Goal: Information Seeking & Learning: Check status

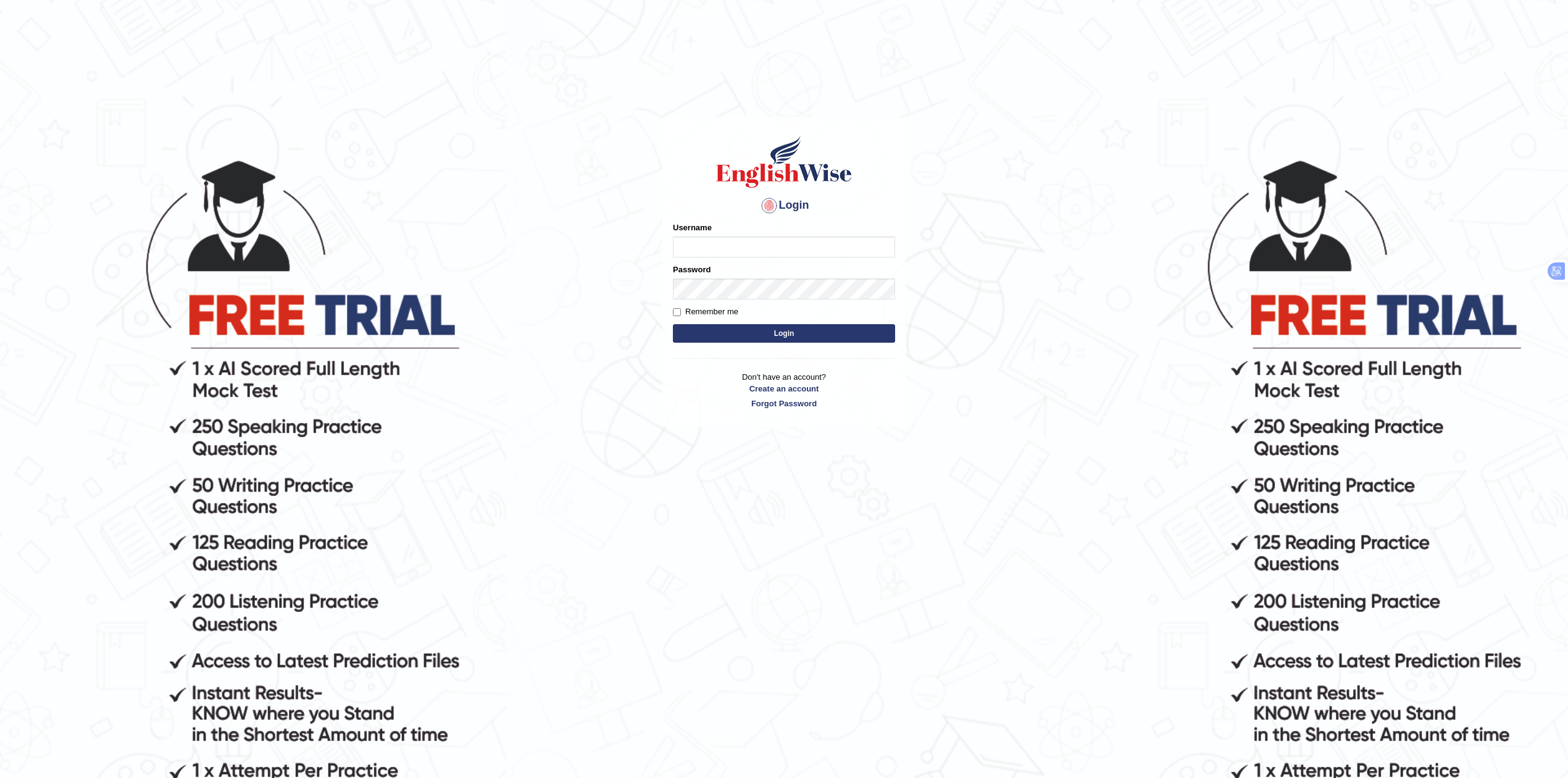
type input "Rakeshtharrai"
click at [754, 334] on button "Login" at bounding box center [784, 333] width 223 height 18
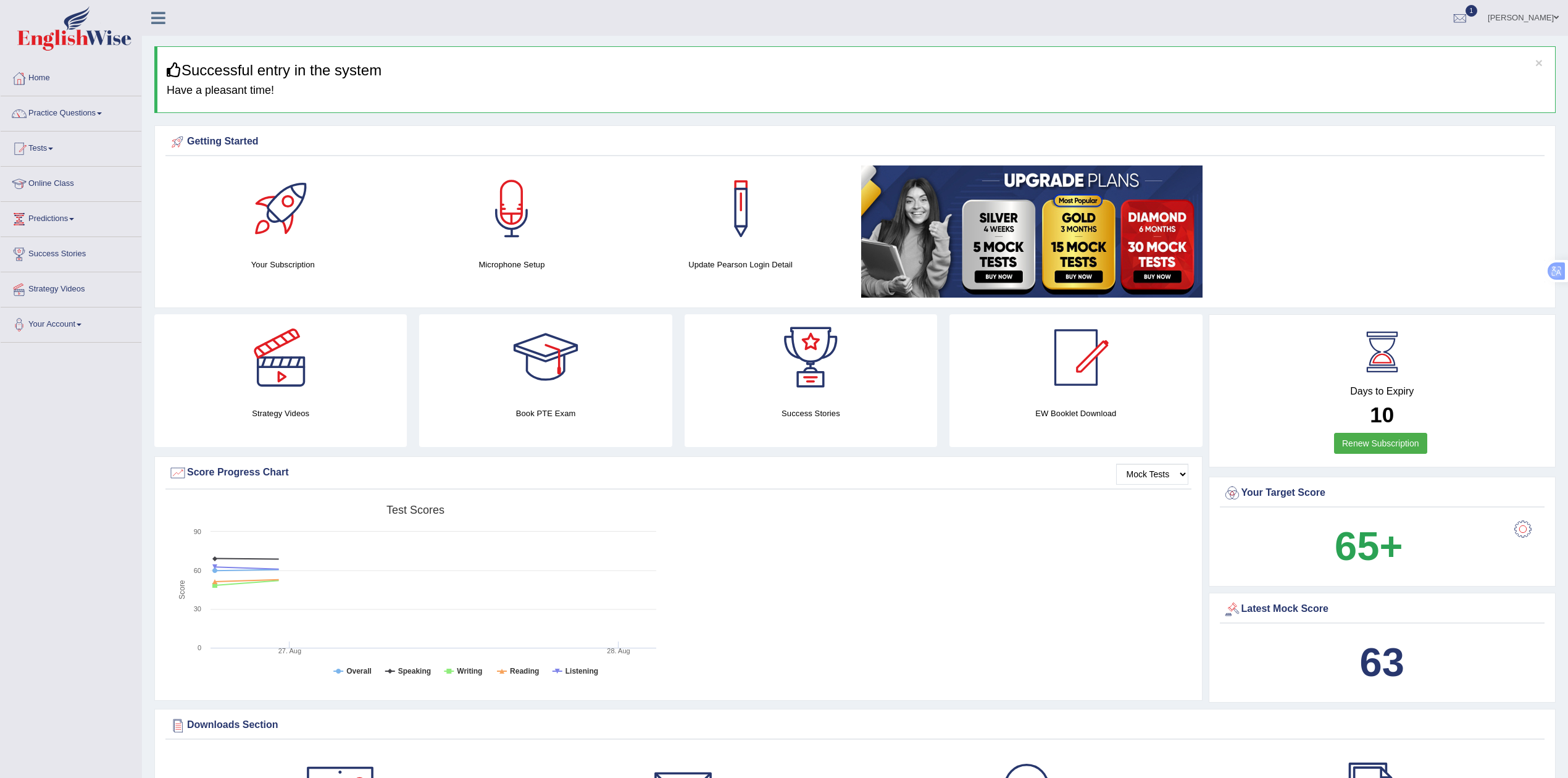
click at [1478, 15] on span "1" at bounding box center [1472, 10] width 13 height 12
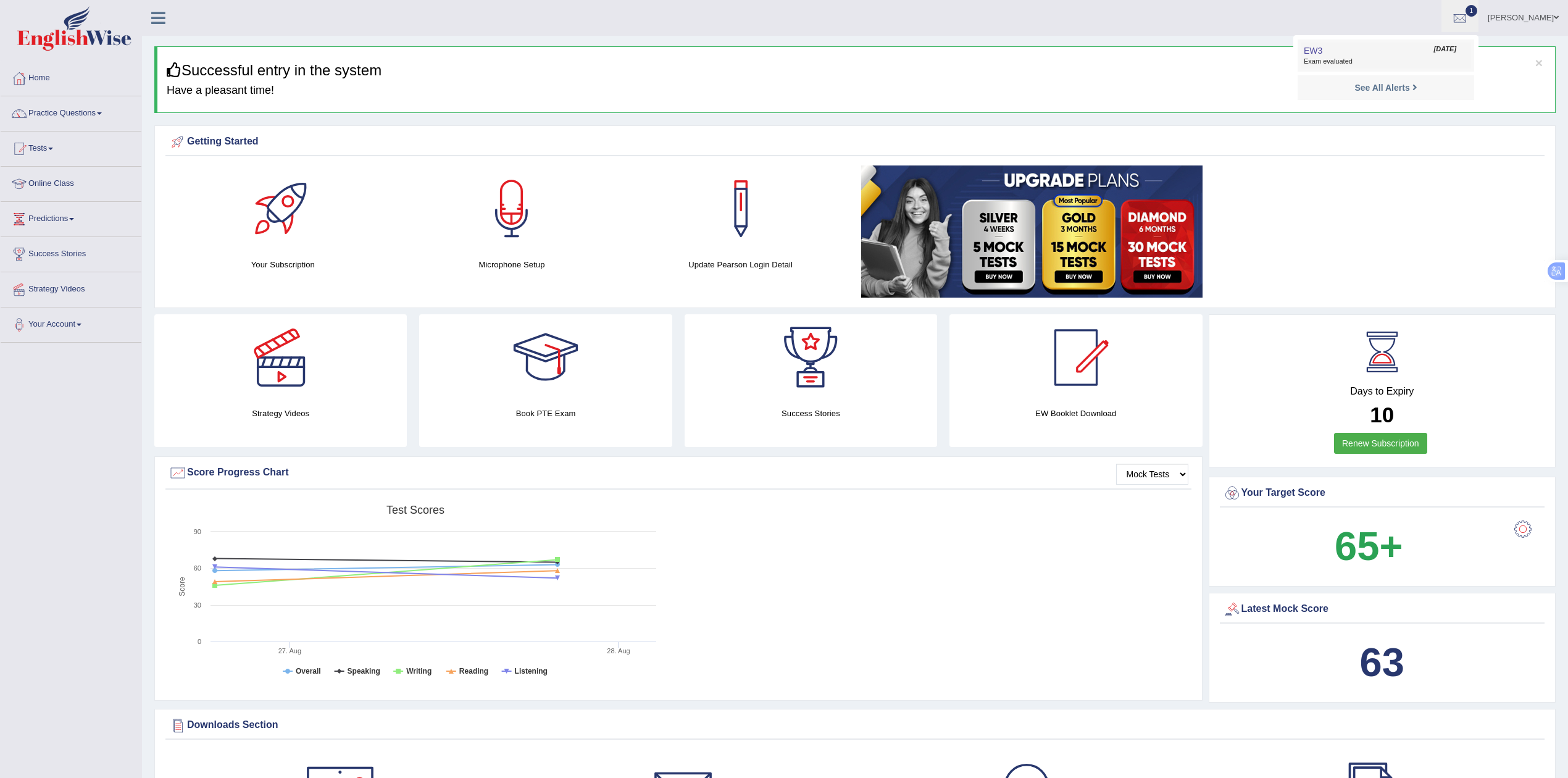
click at [1381, 55] on link "EW3 Aug 28, 2025 Exam evaluated" at bounding box center [1385, 55] width 170 height 26
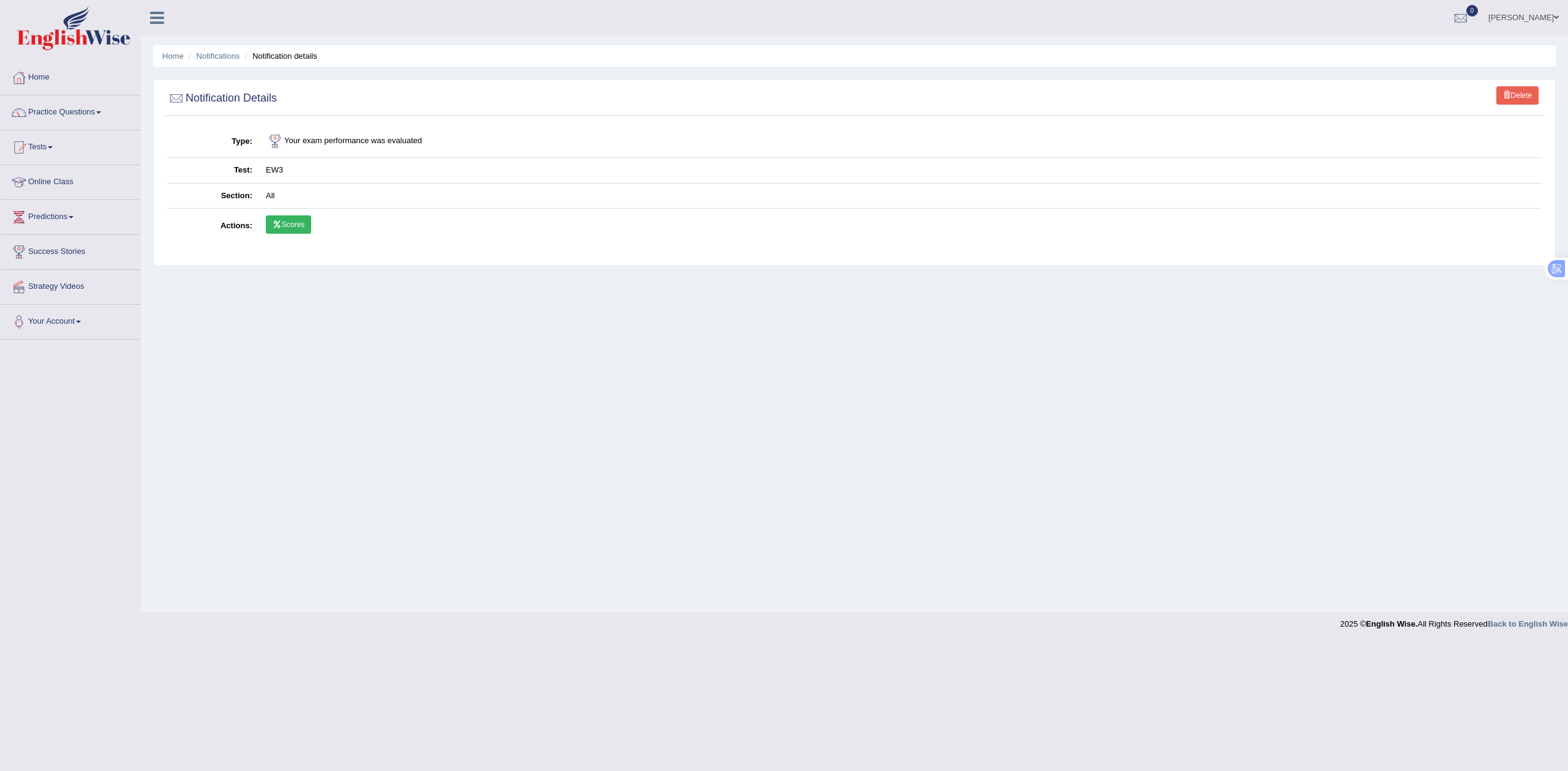
click at [293, 228] on link "Scores" at bounding box center [288, 224] width 46 height 18
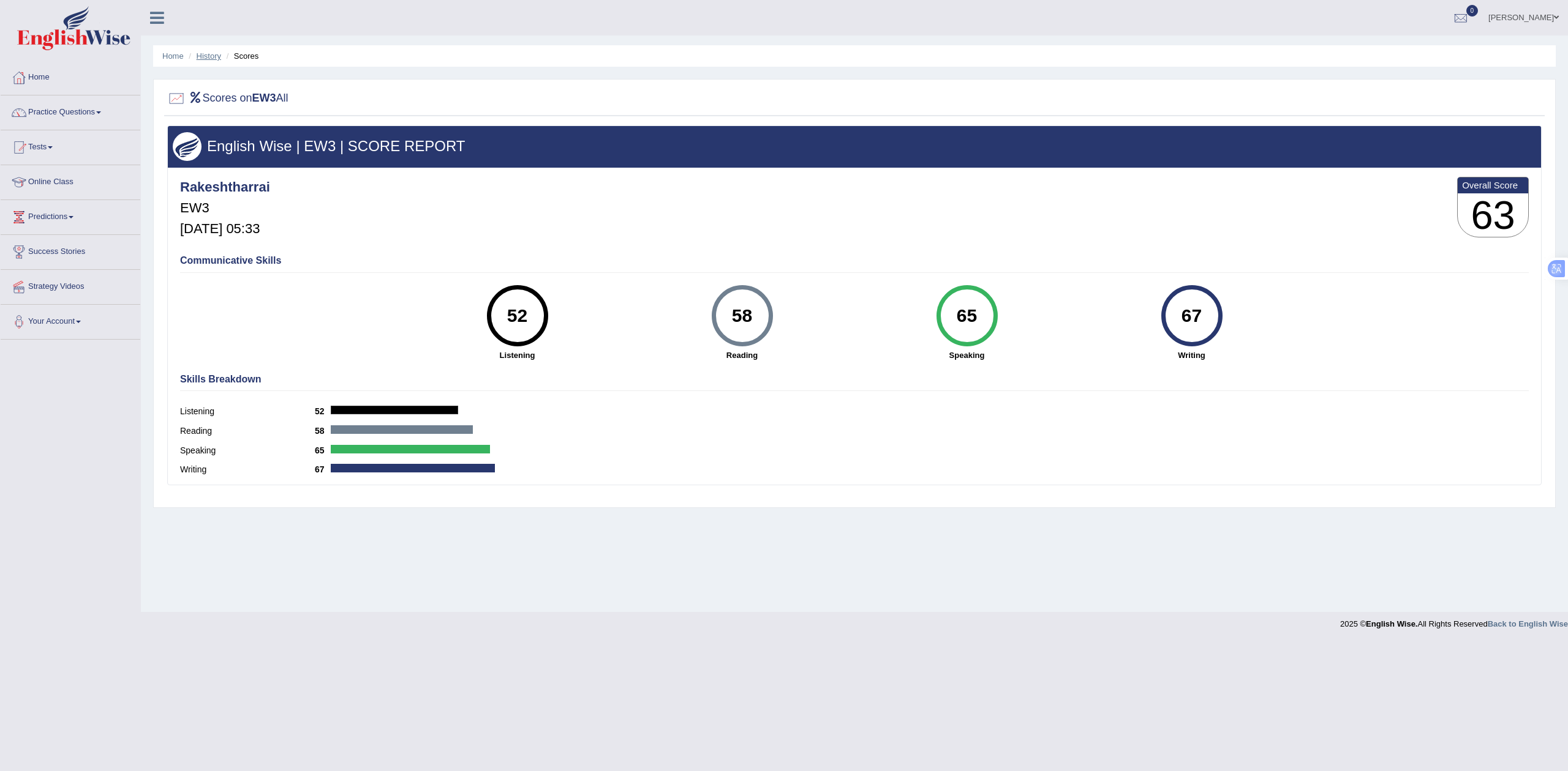
click at [206, 54] on link "History" at bounding box center [208, 56] width 24 height 9
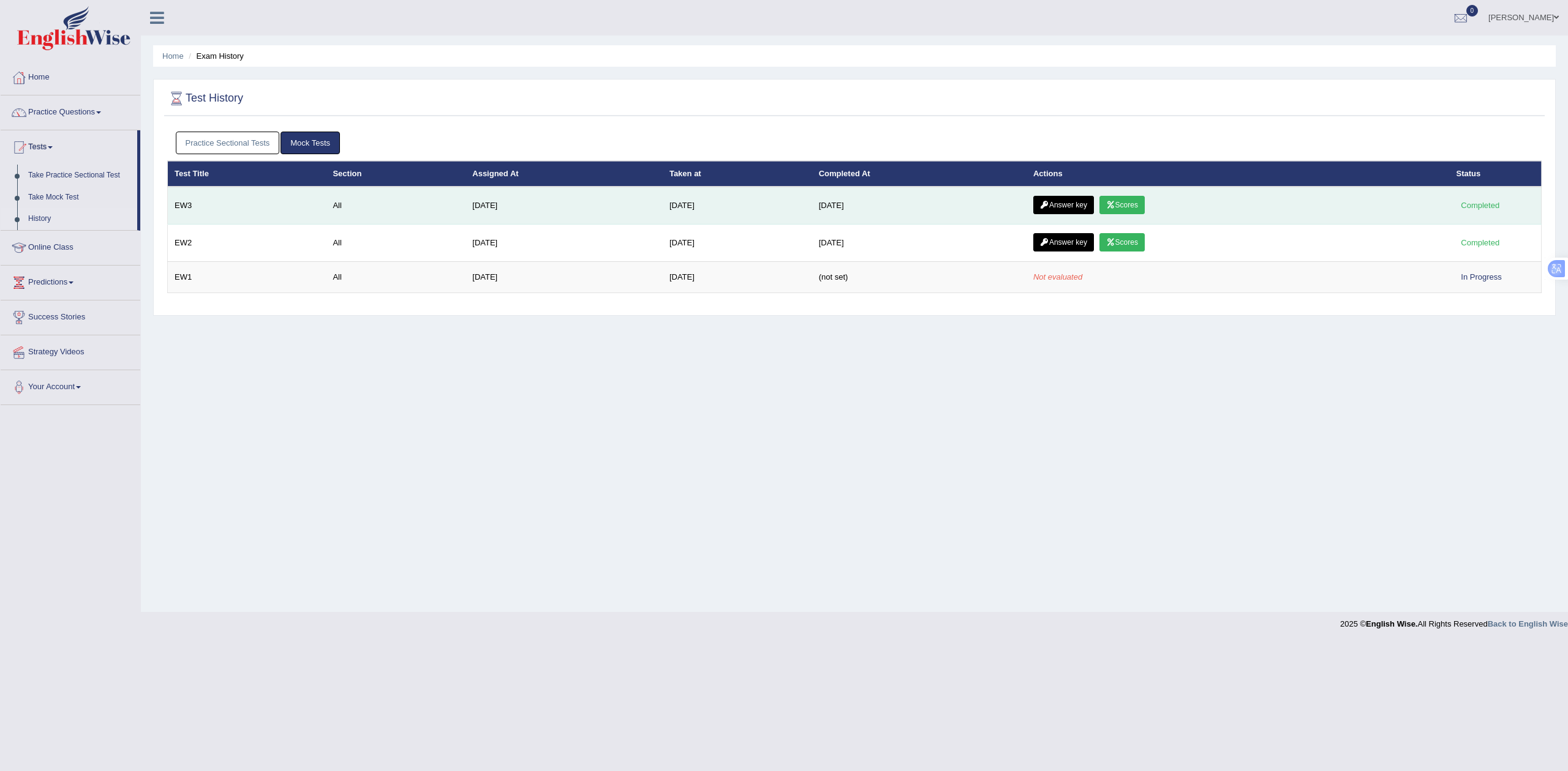
click at [1073, 204] on link "Answer key" at bounding box center [1063, 204] width 60 height 18
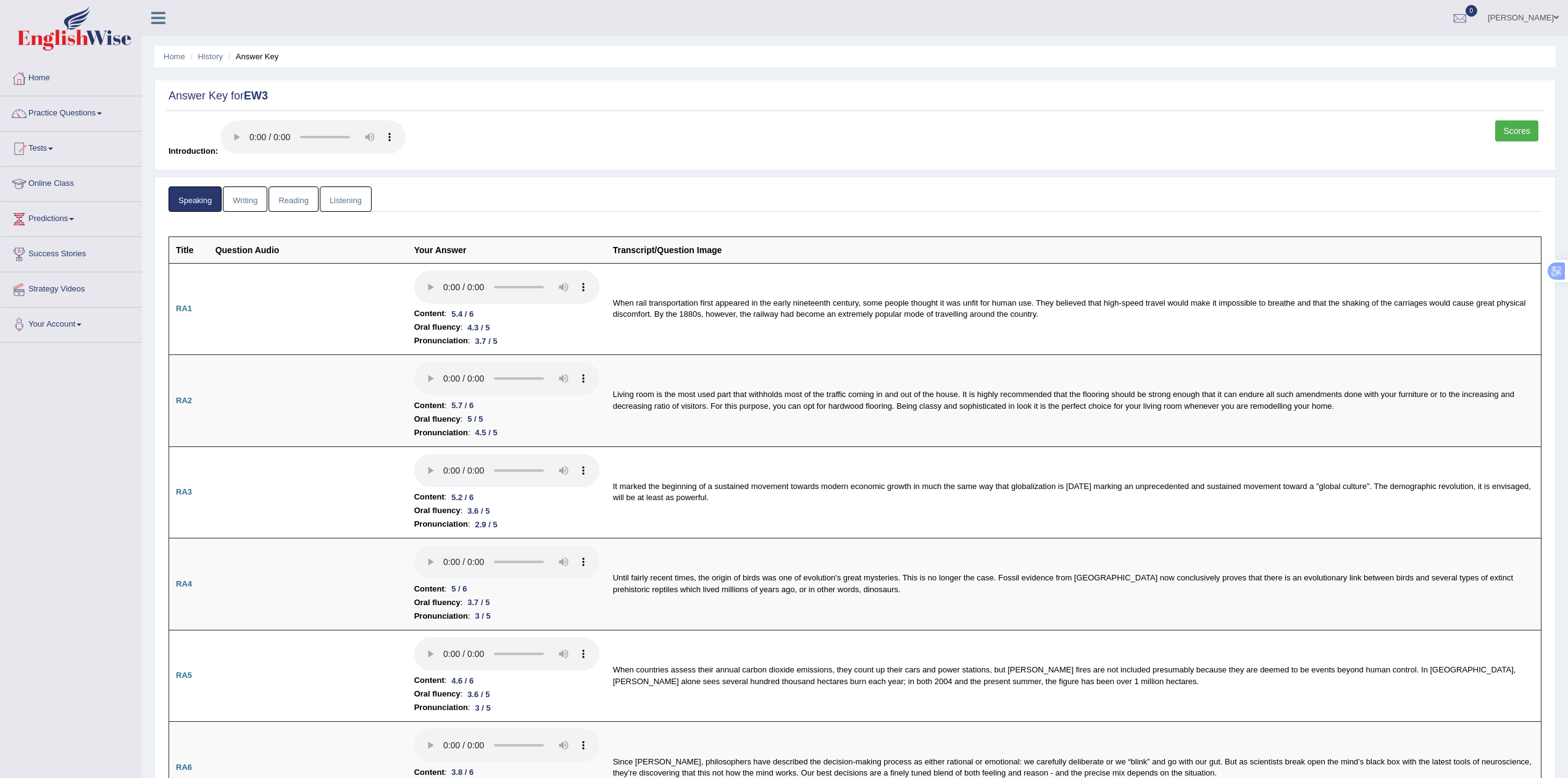
click at [346, 195] on link "Listening" at bounding box center [345, 199] width 51 height 25
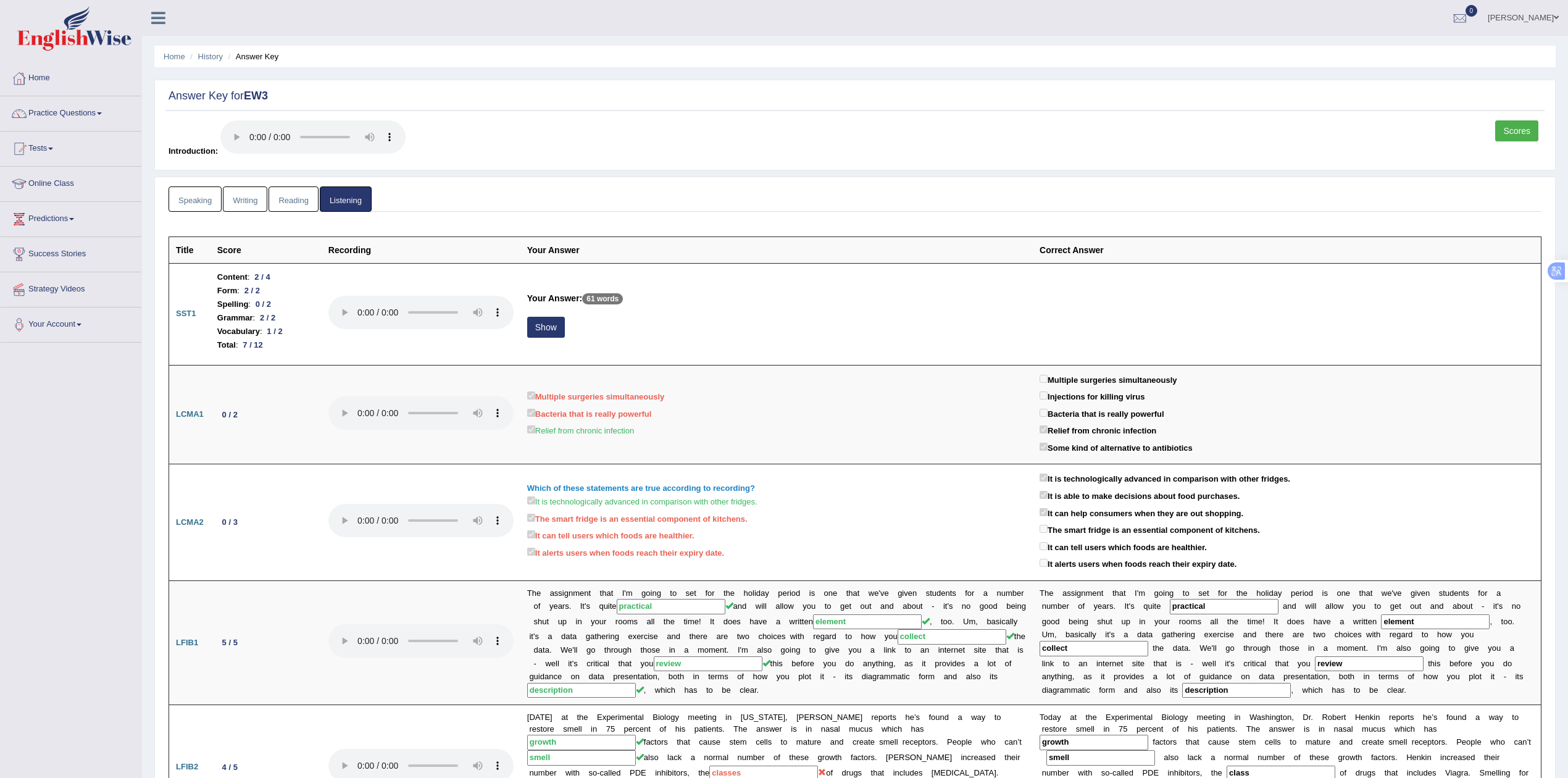
click at [189, 203] on link "Speaking" at bounding box center [195, 199] width 53 height 25
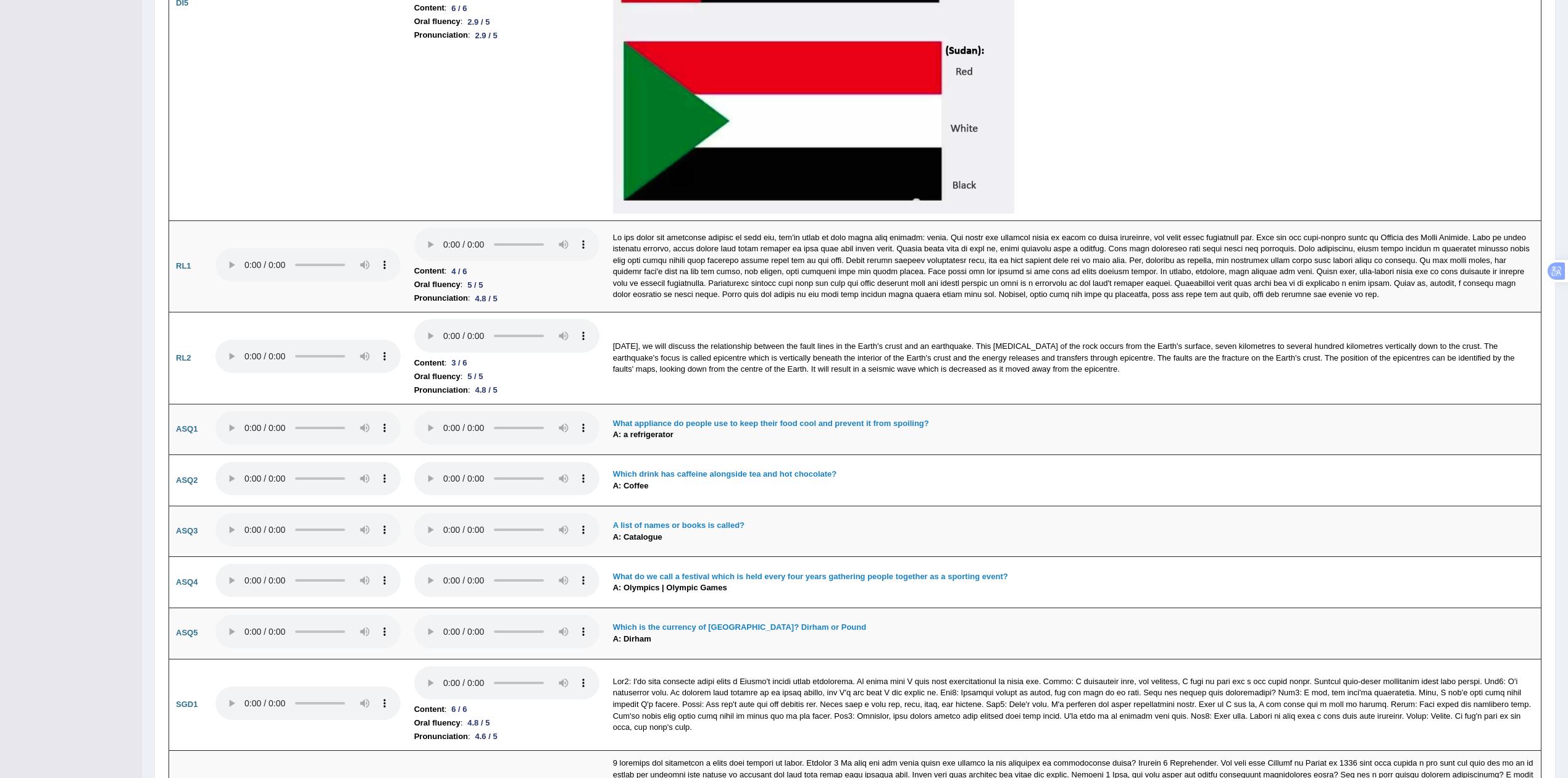
scroll to position [3349, 0]
